Goal: Check status: Check status

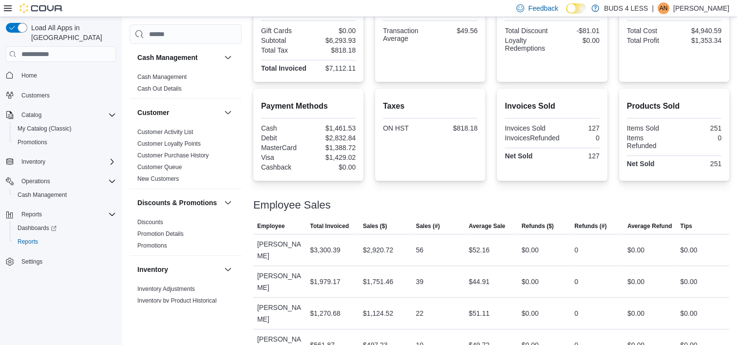
scroll to position [64, 0]
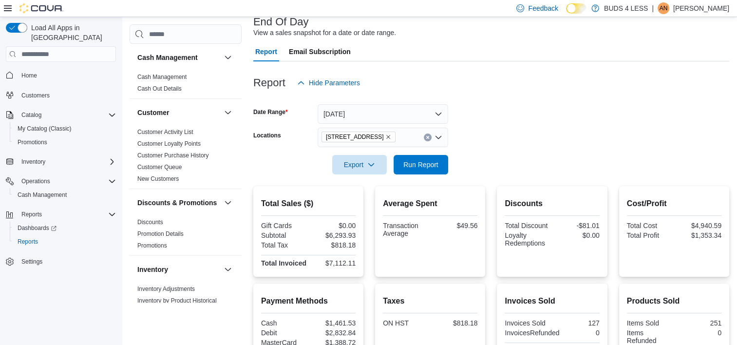
click at [426, 134] on button "Clear input" at bounding box center [428, 137] width 8 height 8
click at [385, 117] on button "[DATE]" at bounding box center [383, 113] width 131 height 19
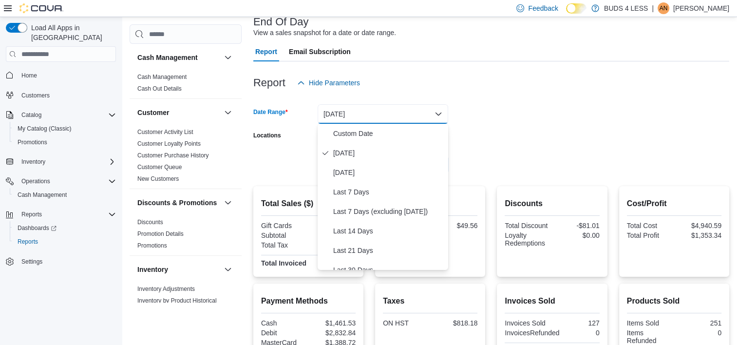
click at [695, 73] on div "Report Hide Parameters" at bounding box center [491, 82] width 476 height 19
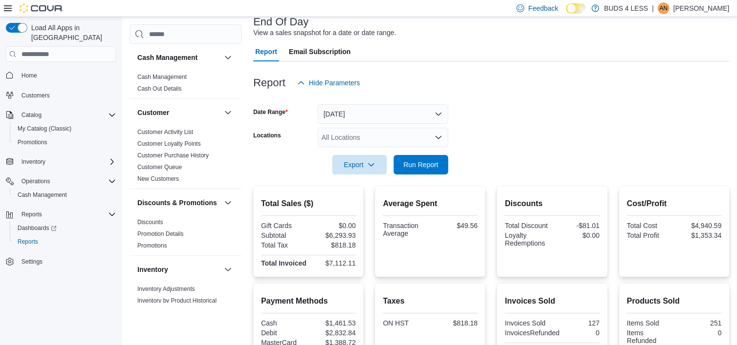
click at [432, 135] on div "All Locations" at bounding box center [383, 137] width 131 height 19
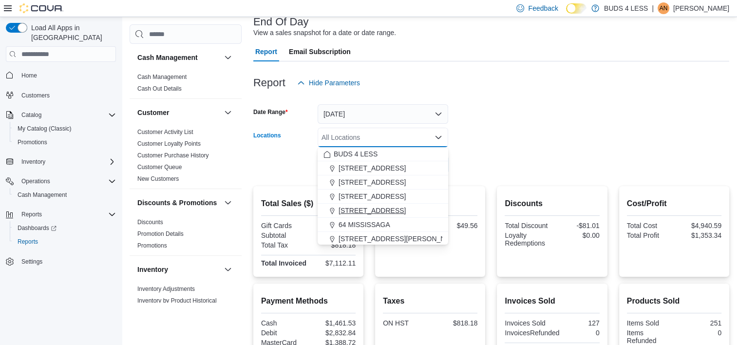
click at [382, 212] on span "[STREET_ADDRESS]" at bounding box center [371, 211] width 67 height 10
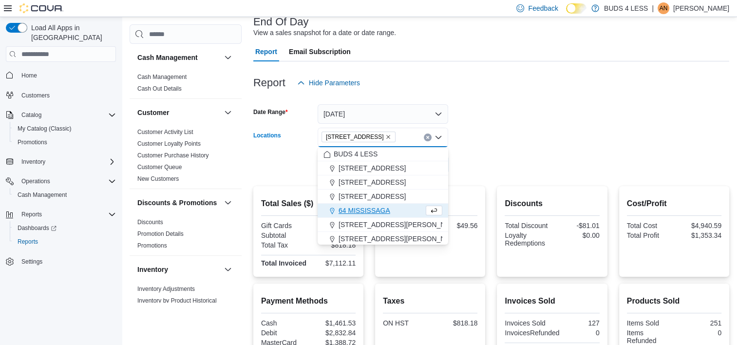
click at [522, 118] on form "Date Range [DATE] Locations [STREET_ADDRESS] Selected. [STREET_ADDRESS]. Press …" at bounding box center [491, 134] width 476 height 82
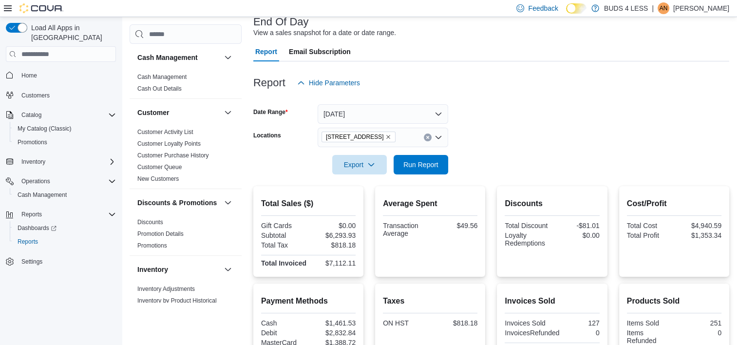
click at [417, 175] on div at bounding box center [491, 180] width 476 height 12
click at [424, 163] on span "Run Report" at bounding box center [420, 164] width 35 height 10
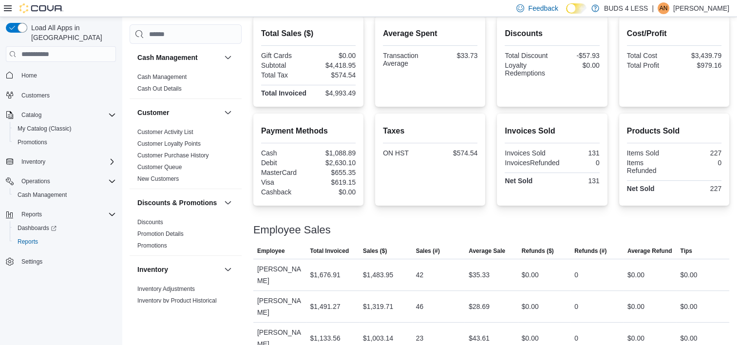
scroll to position [247, 0]
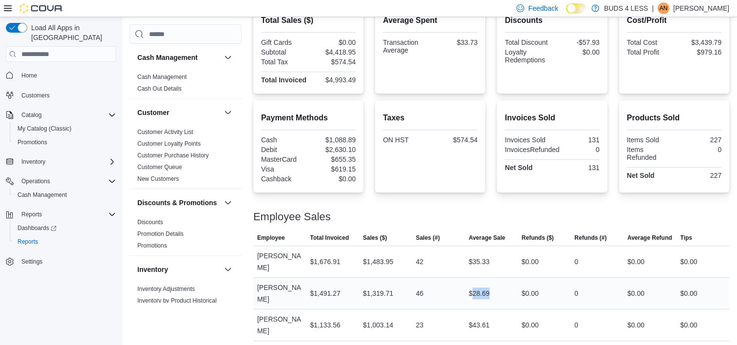
drag, startPoint x: 473, startPoint y: 279, endPoint x: 495, endPoint y: 274, distance: 22.6
click at [495, 283] on div "$28.69" at bounding box center [491, 292] width 53 height 19
drag, startPoint x: 495, startPoint y: 274, endPoint x: 503, endPoint y: 299, distance: 25.9
click at [503, 315] on div "$43.61" at bounding box center [491, 324] width 53 height 19
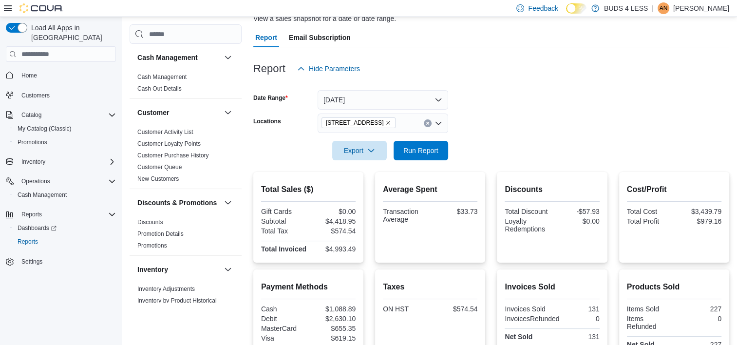
scroll to position [0, 0]
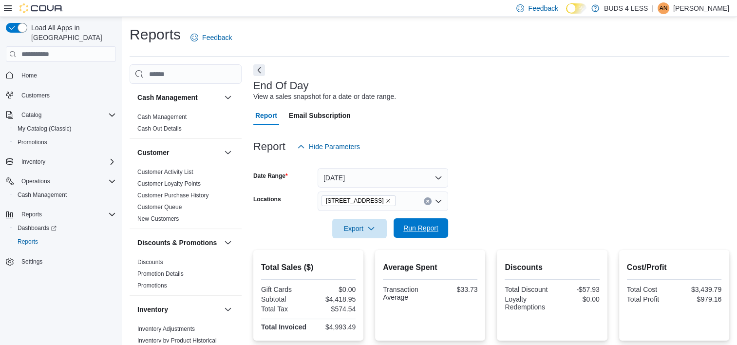
drag, startPoint x: 413, startPoint y: 218, endPoint x: 421, endPoint y: 230, distance: 14.0
click at [416, 224] on span "Run Report" at bounding box center [420, 227] width 43 height 19
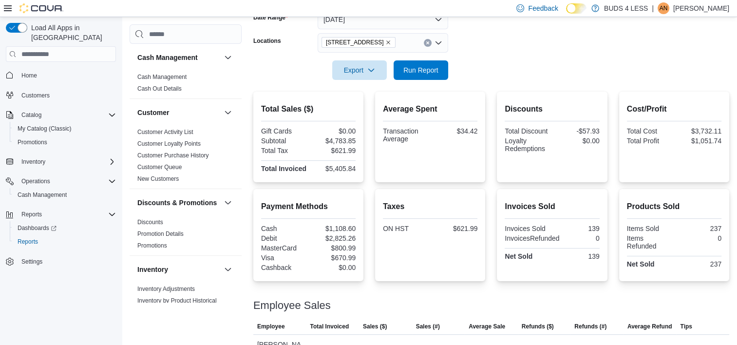
scroll to position [101, 0]
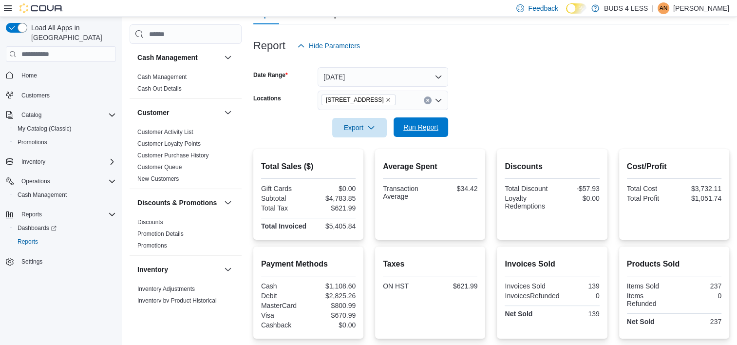
click at [436, 131] on span "Run Report" at bounding box center [420, 127] width 35 height 10
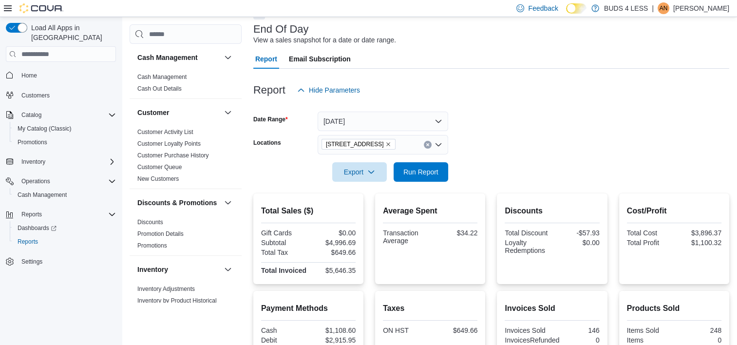
scroll to position [0, 0]
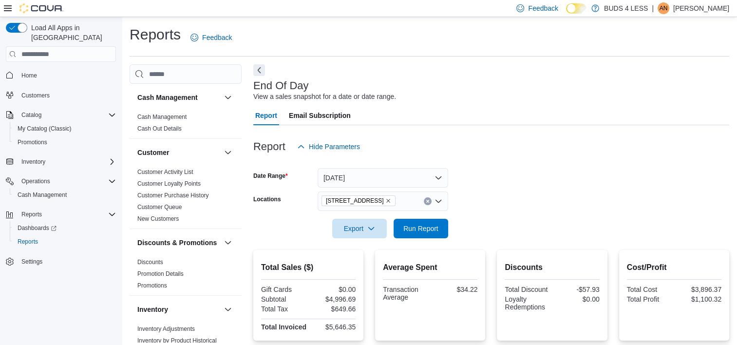
click at [385, 201] on icon "Remove 489 Yonge St, Unit 2 from selection in this group" at bounding box center [388, 201] width 6 height 6
